Goal: Task Accomplishment & Management: Manage account settings

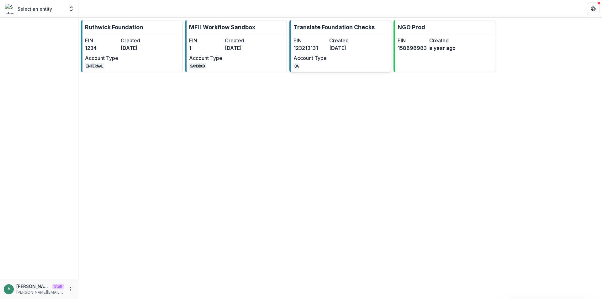
click at [356, 42] on dt "Created" at bounding box center [345, 41] width 33 height 8
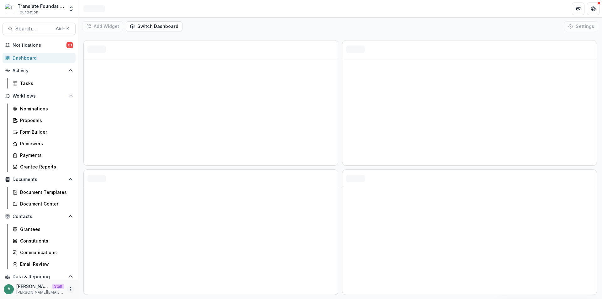
click at [70, 290] on icon "More" at bounding box center [70, 289] width 5 height 5
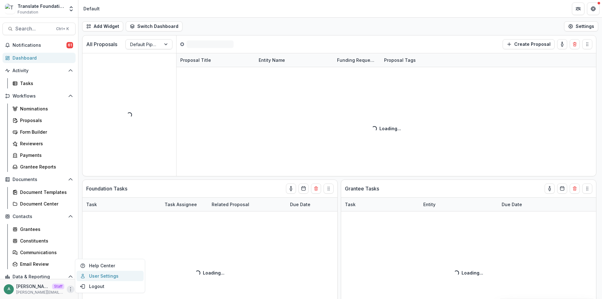
click at [96, 279] on link "User Settings" at bounding box center [109, 276] width 67 height 10
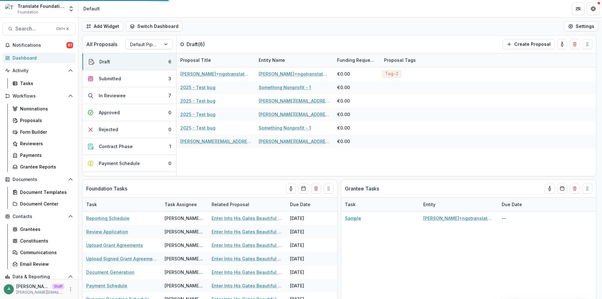
select select "**********"
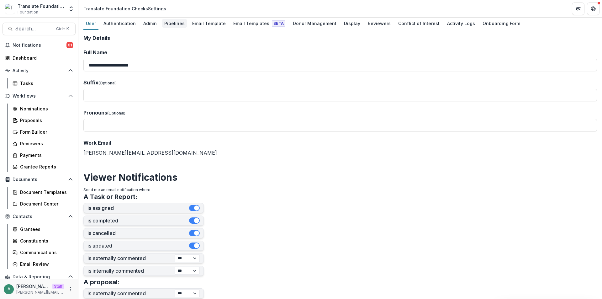
click at [174, 22] on div "Pipelines" at bounding box center [174, 23] width 25 height 9
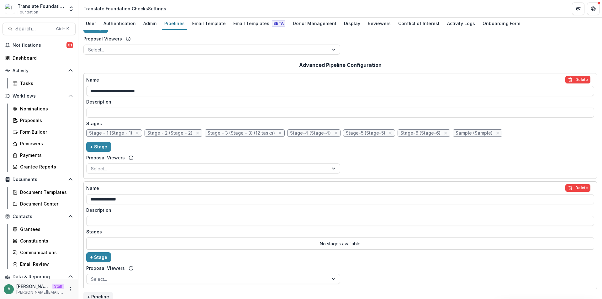
scroll to position [95, 0]
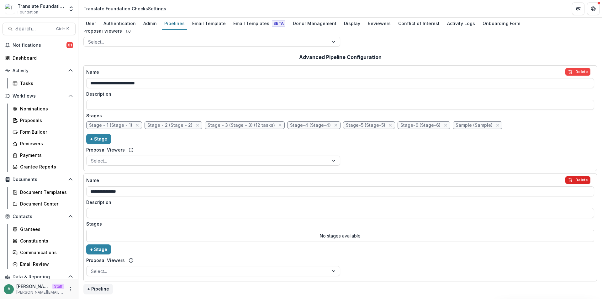
click at [575, 179] on button "Delete" at bounding box center [577, 180] width 25 height 8
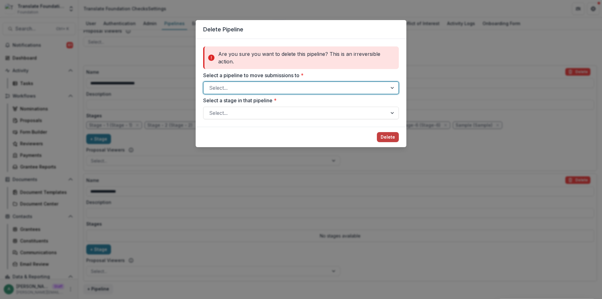
click at [273, 85] on div at bounding box center [295, 87] width 172 height 9
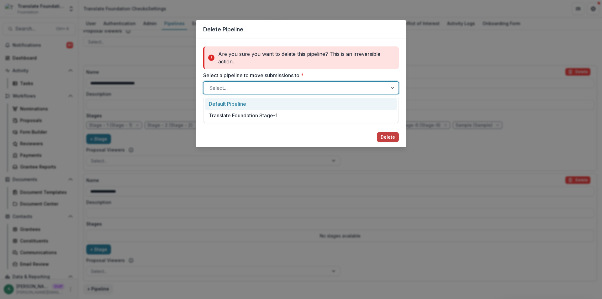
click at [250, 102] on div "Default Pipeline" at bounding box center [301, 104] width 192 height 12
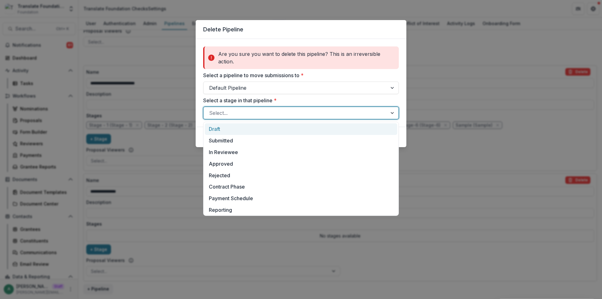
click at [246, 111] on div at bounding box center [295, 112] width 172 height 9
click at [243, 129] on div "Draft" at bounding box center [301, 129] width 192 height 12
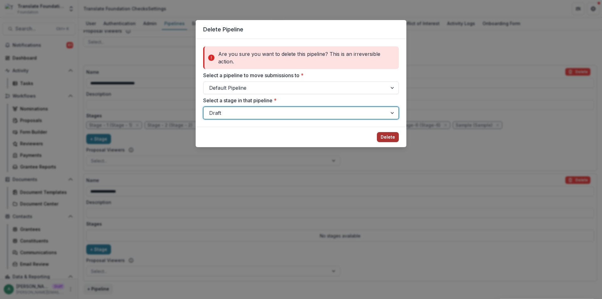
click at [386, 134] on button "Delete" at bounding box center [388, 137] width 22 height 10
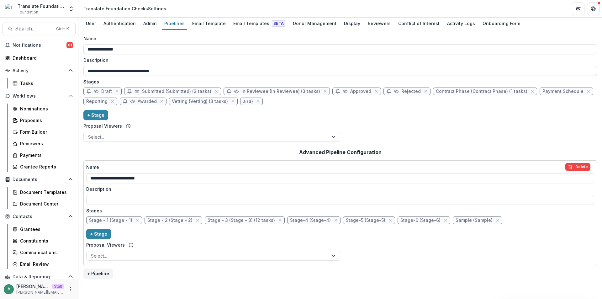
scroll to position [0, 0]
click at [580, 166] on button "Delete" at bounding box center [577, 167] width 25 height 8
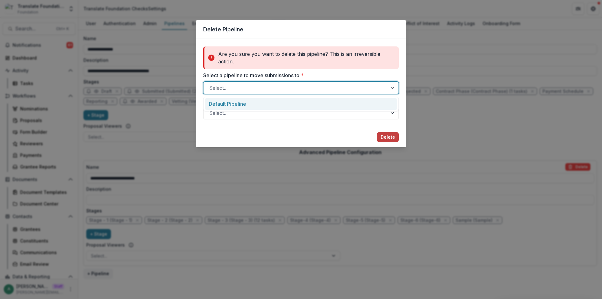
click at [274, 89] on div at bounding box center [295, 87] width 172 height 9
click at [259, 101] on div "Default Pipeline" at bounding box center [301, 104] width 192 height 12
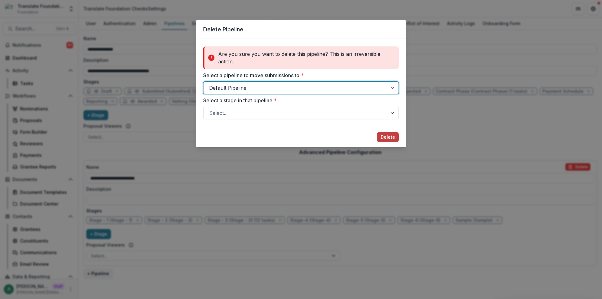
click at [261, 118] on div "Select..." at bounding box center [301, 113] width 196 height 13
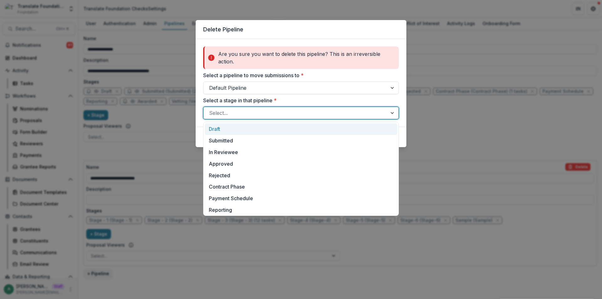
click at [256, 132] on div "Draft" at bounding box center [301, 129] width 192 height 12
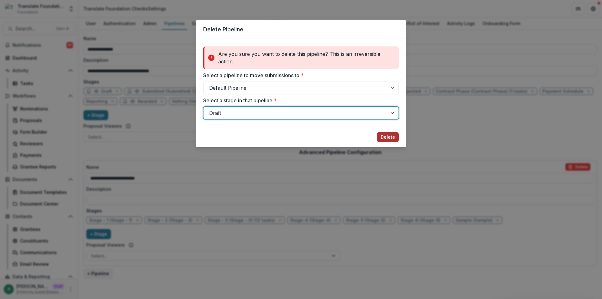
click at [393, 139] on button "Delete" at bounding box center [388, 137] width 22 height 10
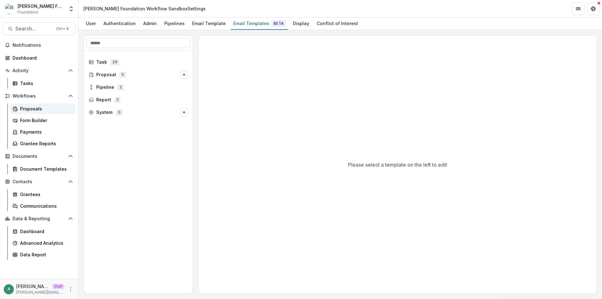
click at [50, 110] on div "Proposals" at bounding box center [45, 108] width 50 height 7
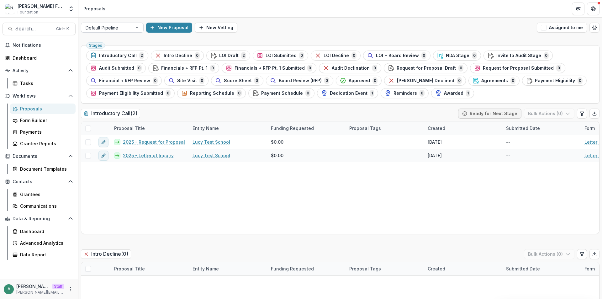
click at [127, 24] on div at bounding box center [107, 28] width 42 height 8
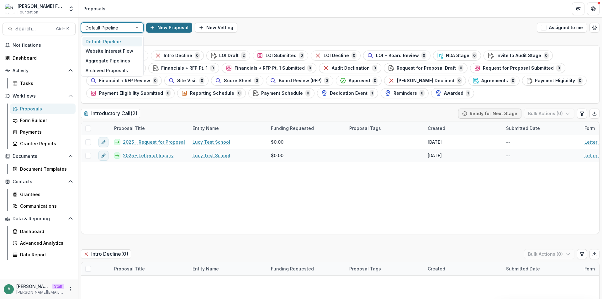
click at [168, 24] on button "New Proposal" at bounding box center [169, 28] width 46 height 10
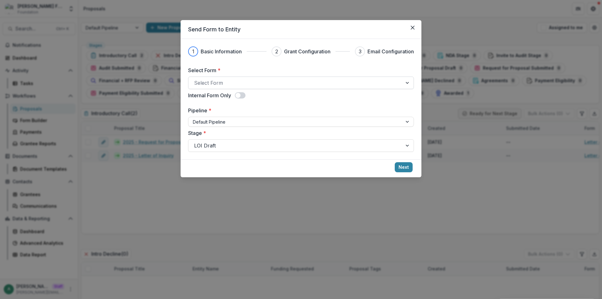
click at [238, 85] on div at bounding box center [295, 82] width 203 height 9
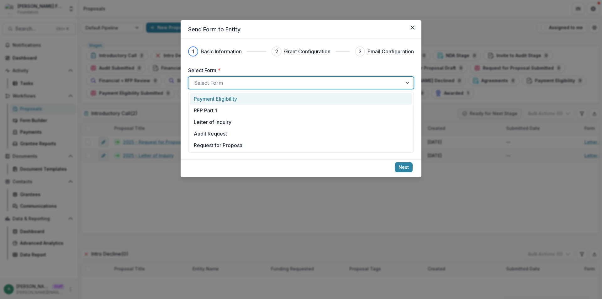
click at [223, 96] on p "Payment Eligibility" at bounding box center [215, 99] width 43 height 8
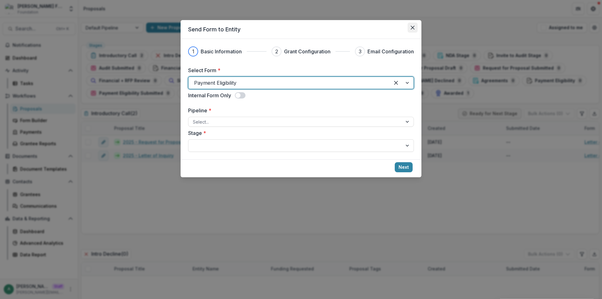
click at [413, 30] on button "Close" at bounding box center [413, 28] width 10 height 10
